Goal: Find contact information: Find contact information

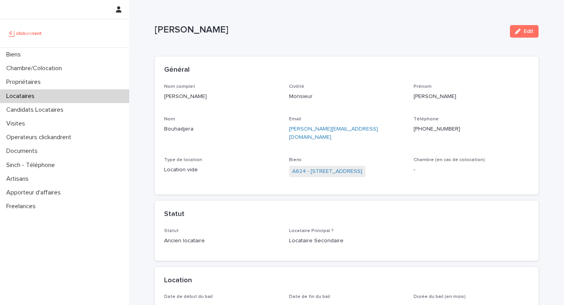
click at [42, 56] on div "Biens" at bounding box center [64, 55] width 129 height 14
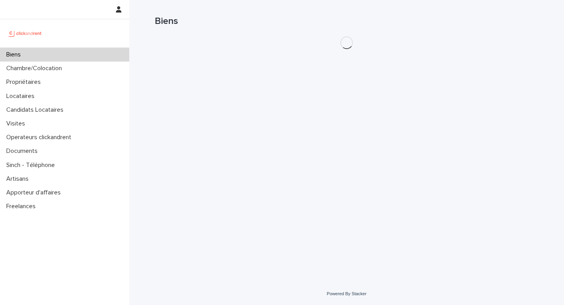
click at [457, 29] on div "Biens" at bounding box center [347, 18] width 384 height 36
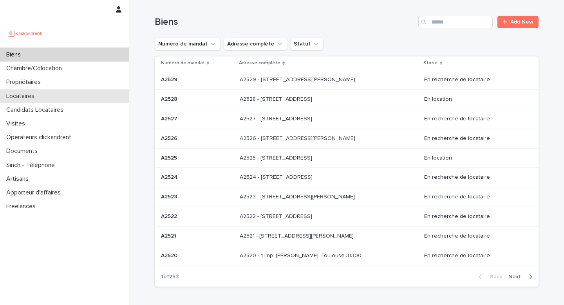
click at [27, 92] on p "Locataires" at bounding box center [22, 95] width 38 height 7
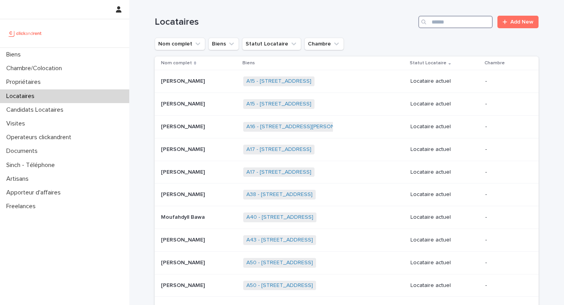
click at [460, 22] on input "Search" at bounding box center [455, 22] width 74 height 13
paste input "*****"
type input "*****"
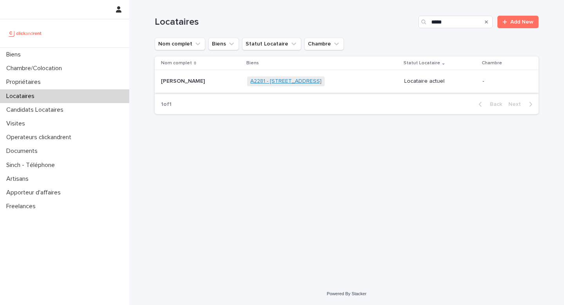
click at [270, 82] on link "A2281 - [STREET_ADDRESS]" at bounding box center [285, 81] width 71 height 7
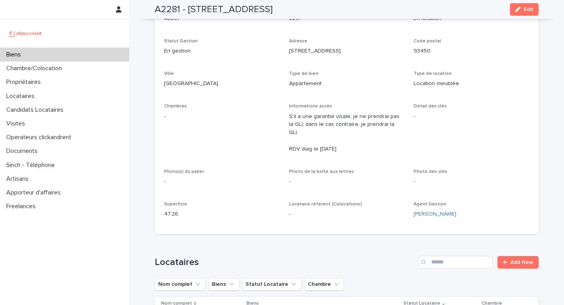
scroll to position [78, 0]
click at [408, 151] on div "Numéro de mandat A2281 Numéro 2281 Statut Mise en Location En location Statut G…" at bounding box center [346, 114] width 365 height 219
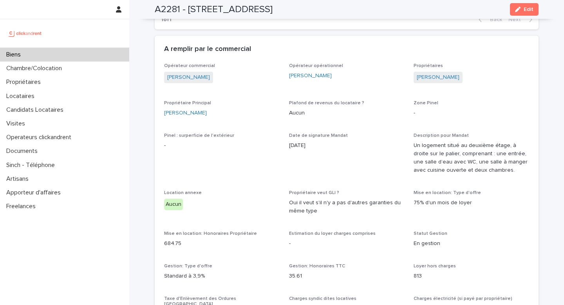
scroll to position [404, 0]
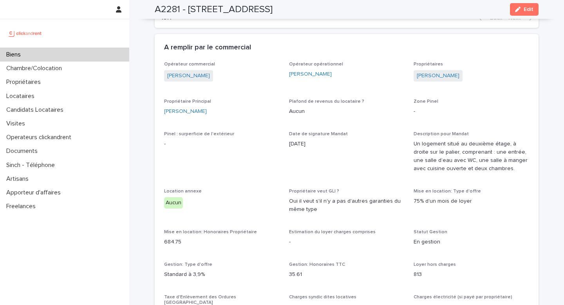
click at [371, 151] on span "Date de signature Mandat [DATE]" at bounding box center [347, 155] width 116 height 48
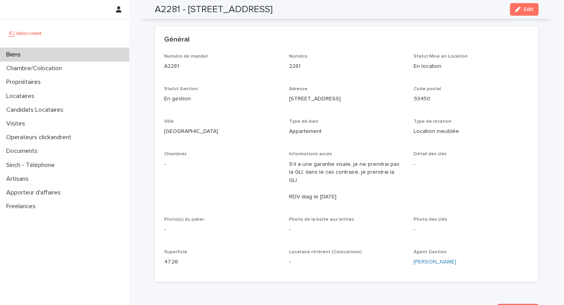
scroll to position [0, 0]
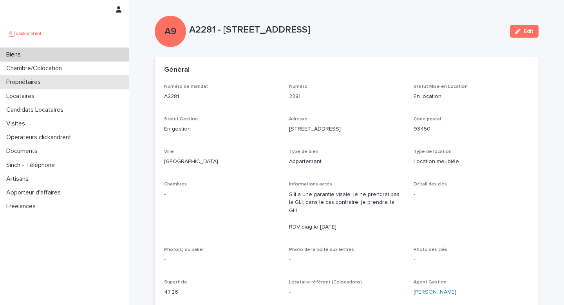
click at [23, 80] on p "Propriétaires" at bounding box center [25, 81] width 44 height 7
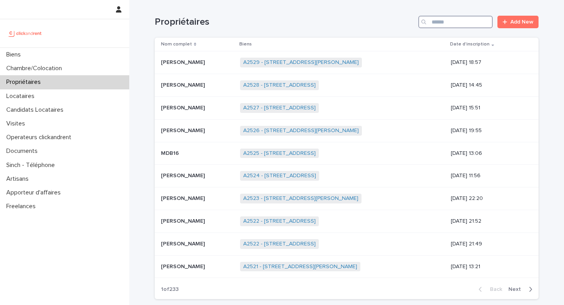
click at [442, 25] on input "Search" at bounding box center [455, 22] width 74 height 13
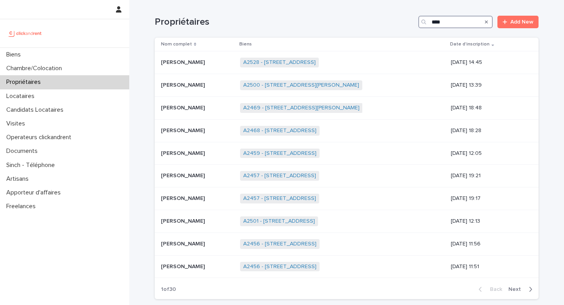
type input "*****"
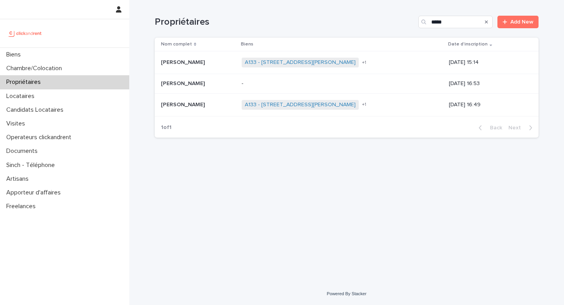
click at [186, 100] on p "[PERSON_NAME]" at bounding box center [183, 104] width 45 height 8
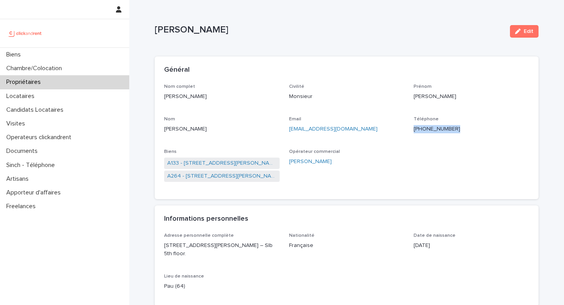
drag, startPoint x: 460, startPoint y: 128, endPoint x: 466, endPoint y: 132, distance: 6.8
click at [466, 132] on p "[PHONE_NUMBER]" at bounding box center [472, 129] width 116 height 8
copy p "[PHONE_NUMBER]"
